Goal: Browse casually

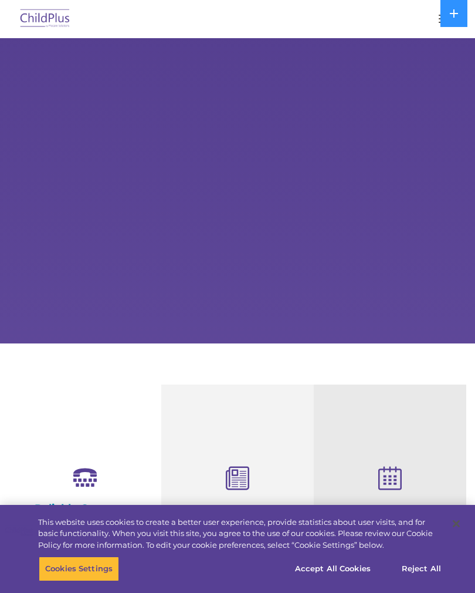
select select "MEDIUM"
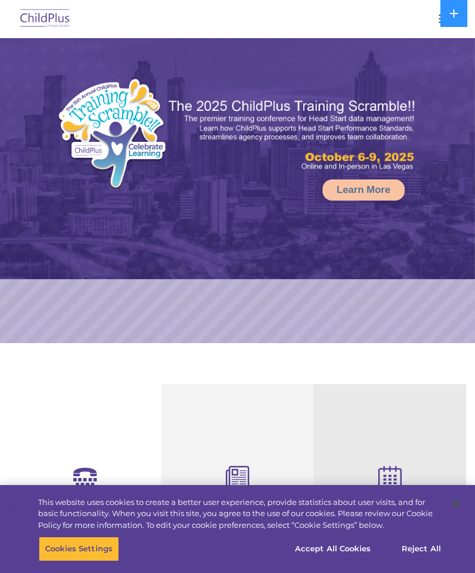
select select "MEDIUM"
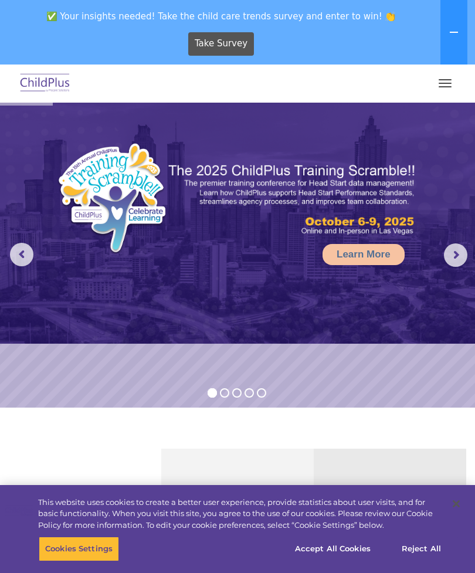
click at [450, 92] on button "button" at bounding box center [445, 83] width 25 height 19
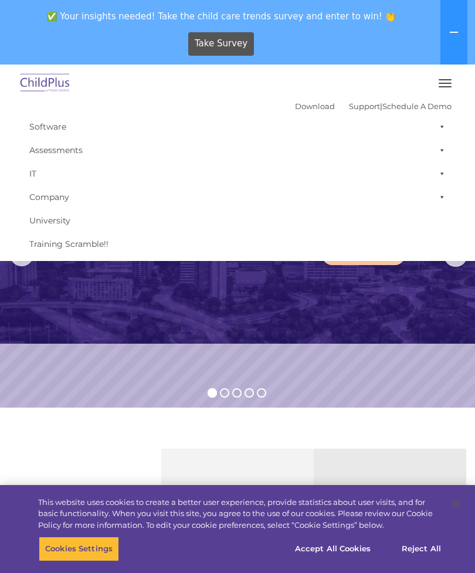
click at [308, 370] on rs-slide "Learn More" at bounding box center [237, 255] width 475 height 305
click at [52, 79] on img at bounding box center [45, 84] width 55 height 28
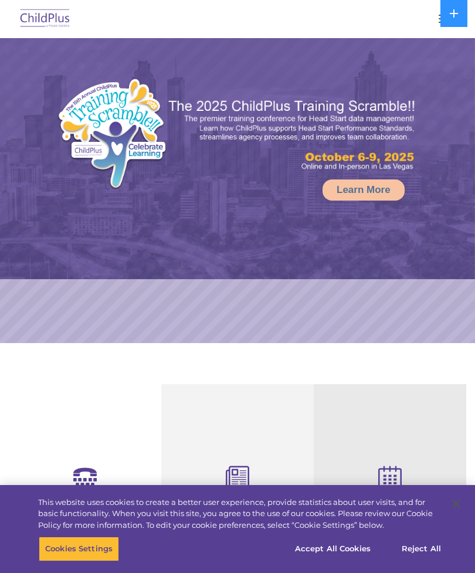
select select "MEDIUM"
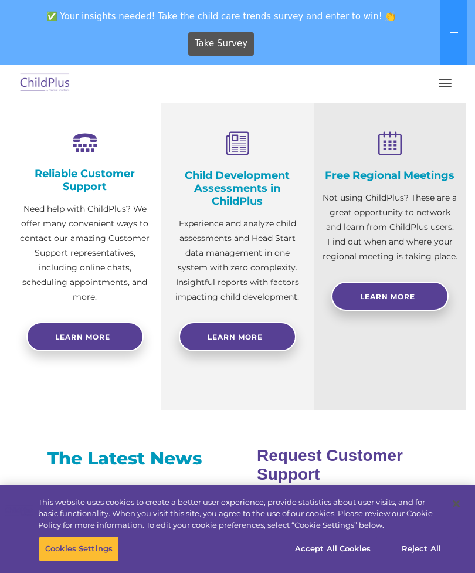
scroll to position [398, 0]
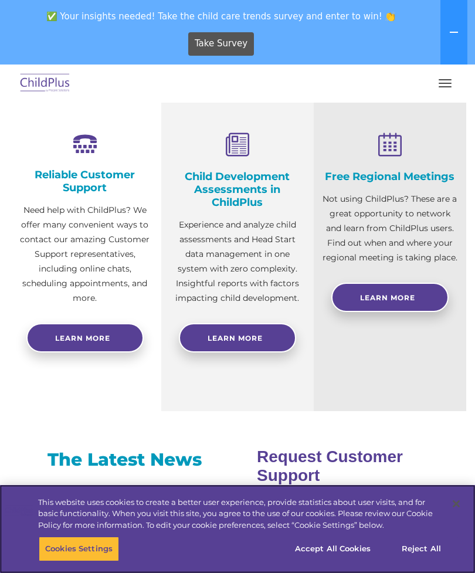
click at [344, 546] on button "Accept All Cookies" at bounding box center [333, 549] width 89 height 25
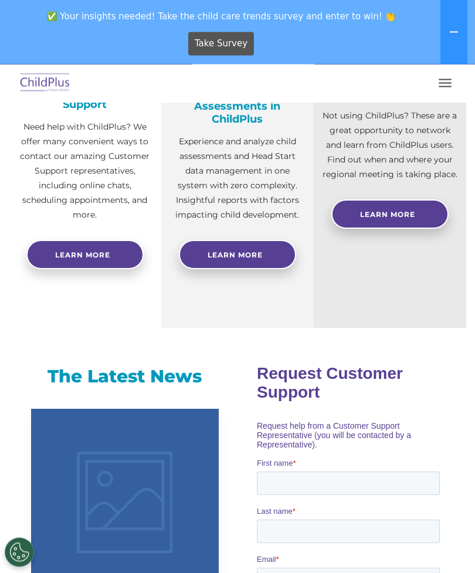
scroll to position [475, 0]
